Goal: Check status: Check status

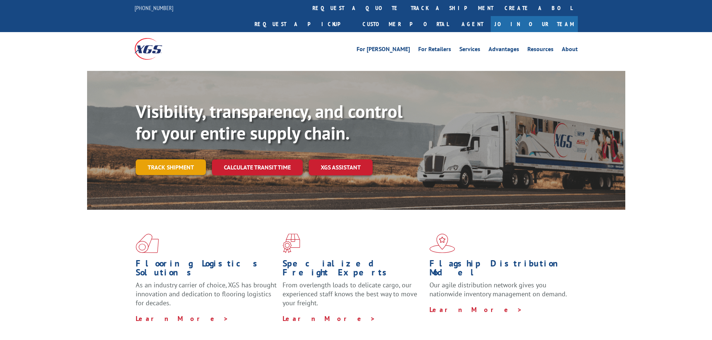
click at [182, 159] on link "Track shipment" at bounding box center [171, 167] width 70 height 16
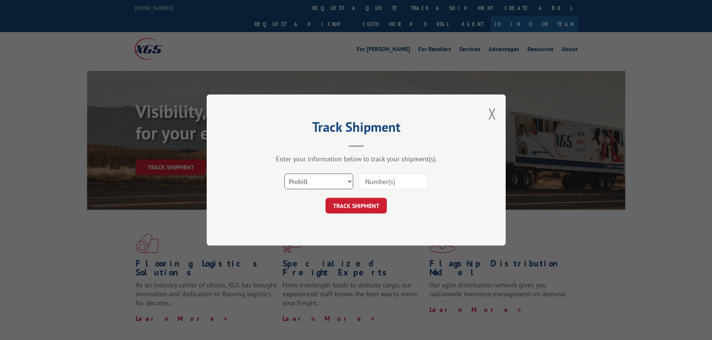
click at [331, 183] on select "Select category... Probill BOL PO" at bounding box center [318, 182] width 69 height 16
select select "po"
click at [284, 174] on select "Select category... Probill BOL PO" at bounding box center [318, 182] width 69 height 16
click at [383, 185] on input at bounding box center [393, 182] width 69 height 16
paste input "296248296"
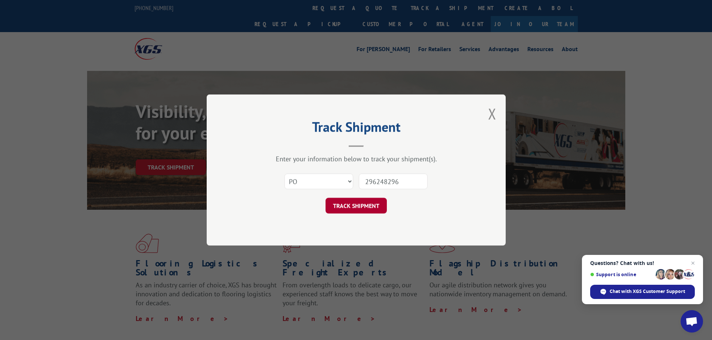
type input "296248296"
click at [350, 208] on button "TRACK SHIPMENT" at bounding box center [355, 206] width 61 height 16
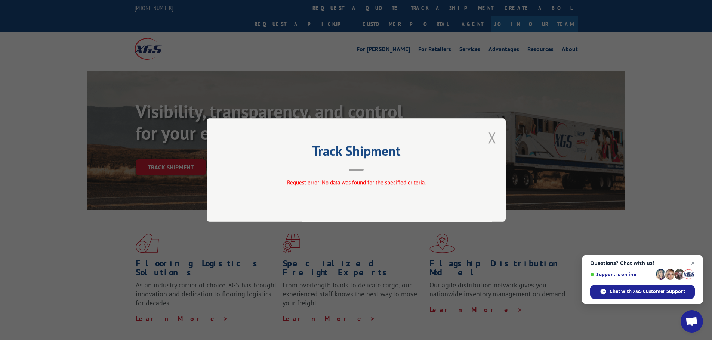
click at [494, 139] on button "Close modal" at bounding box center [492, 138] width 8 height 20
